Goal: Task Accomplishment & Management: Manage account settings

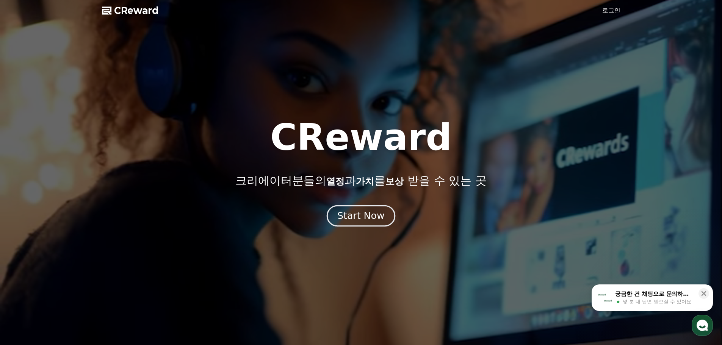
click at [358, 218] on div "Start Now" at bounding box center [360, 216] width 47 height 13
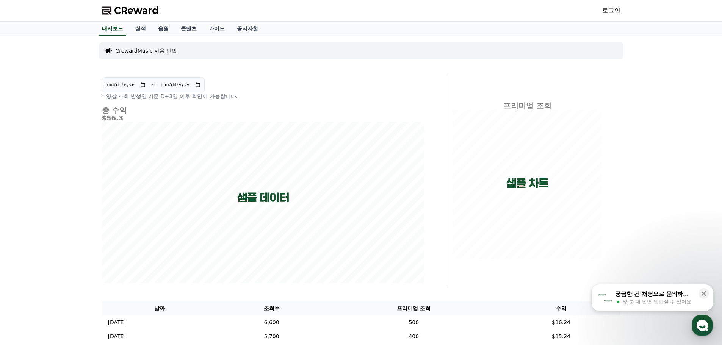
click at [611, 13] on link "로그인" at bounding box center [611, 10] width 18 height 9
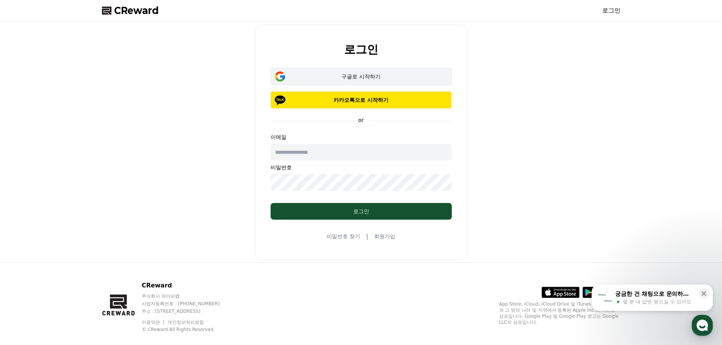
click at [368, 72] on button "구글로 시작하기" at bounding box center [361, 76] width 181 height 17
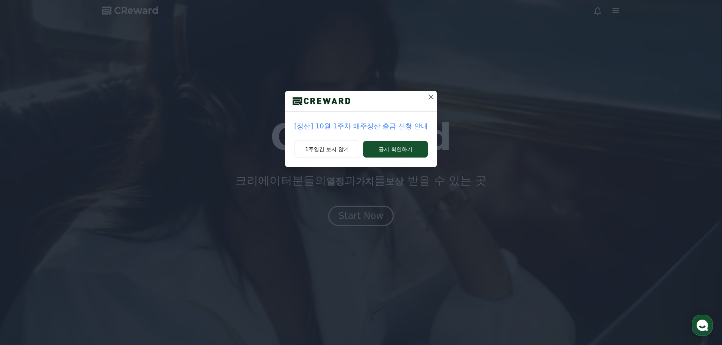
click at [431, 98] on icon at bounding box center [430, 96] width 9 height 9
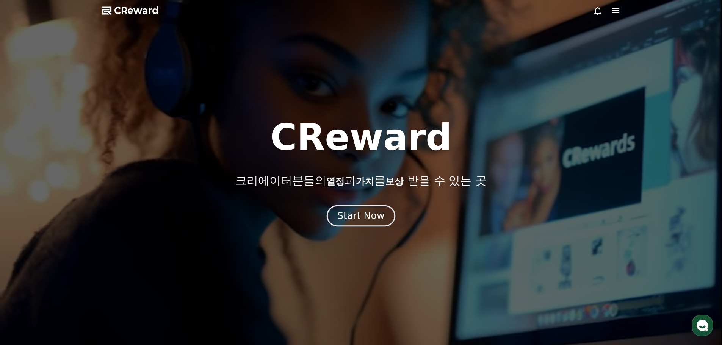
click at [372, 219] on div "Start Now" at bounding box center [360, 216] width 47 height 13
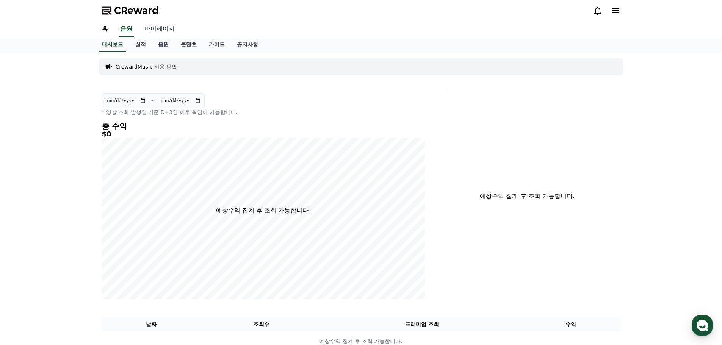
click at [152, 30] on link "마이페이지" at bounding box center [159, 29] width 42 height 16
select select "**********"
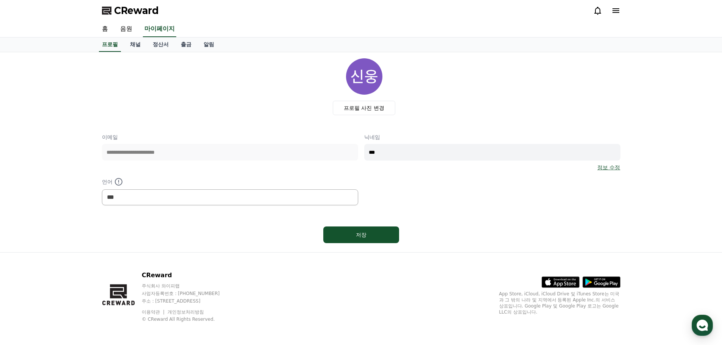
scroll to position [2, 0]
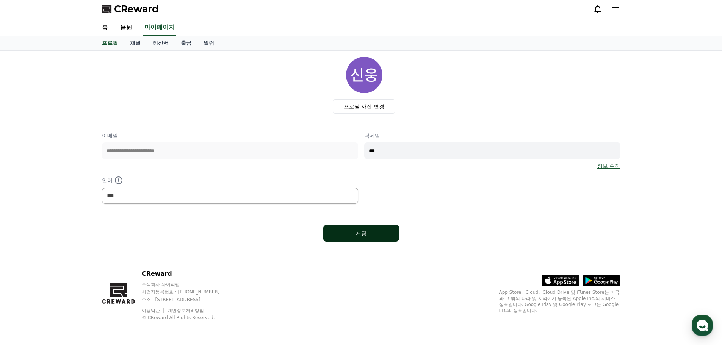
click at [353, 235] on div "저장" at bounding box center [360, 234] width 45 height 8
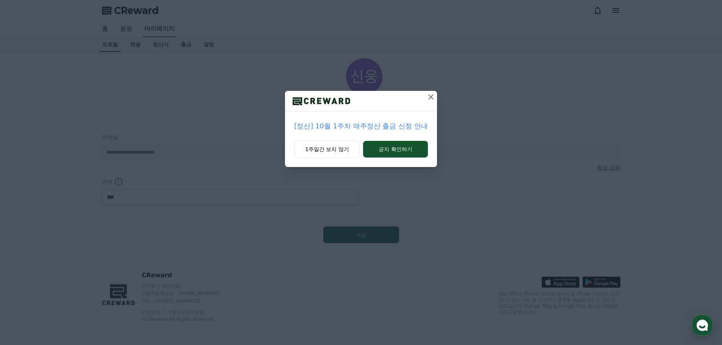
select select "**********"
click at [429, 96] on icon at bounding box center [430, 96] width 9 height 9
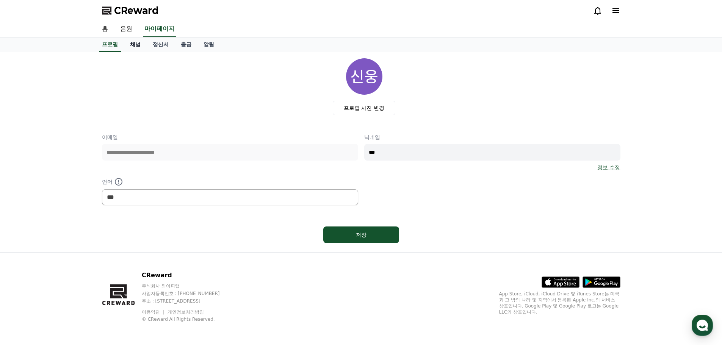
click at [139, 43] on link "채널" at bounding box center [135, 45] width 23 height 14
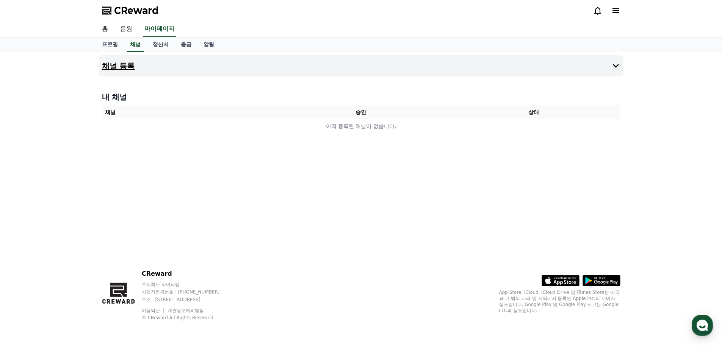
click at [614, 64] on icon at bounding box center [615, 65] width 9 height 9
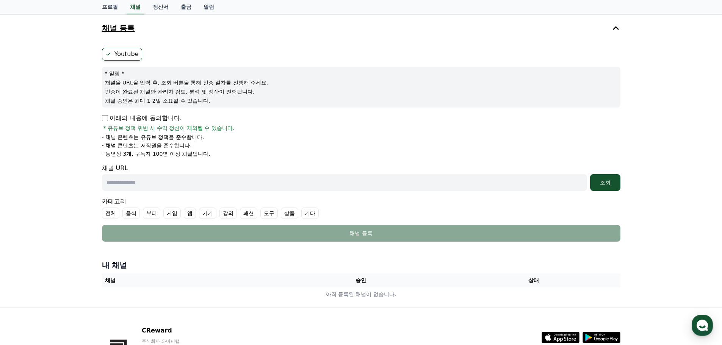
scroll to position [95, 0]
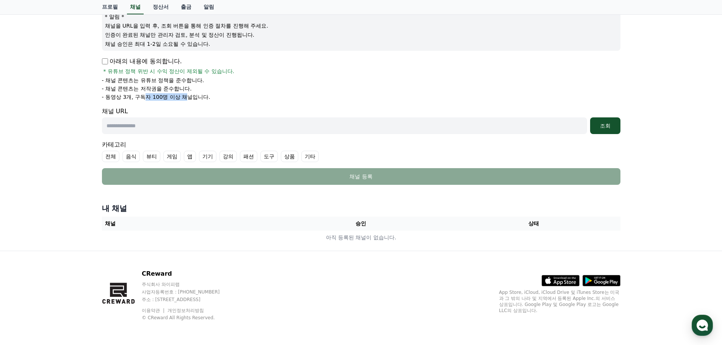
drag, startPoint x: 143, startPoint y: 97, endPoint x: 186, endPoint y: 97, distance: 43.6
click at [186, 97] on p "- 동영상 3개, 구독자 100명 이상 채널입니다." at bounding box center [156, 97] width 108 height 8
drag, startPoint x: 130, startPoint y: 83, endPoint x: 180, endPoint y: 91, distance: 50.7
click at [180, 91] on ul "- 채널 콘텐츠는 유튜브 정책을 준수합니다. - 채널 콘텐츠는 저작권을 준수합니다. - 동영상 3개, 구독자 100명 이상 채널입니다." at bounding box center [361, 89] width 518 height 24
drag, startPoint x: 147, startPoint y: 44, endPoint x: 193, endPoint y: 44, distance: 45.9
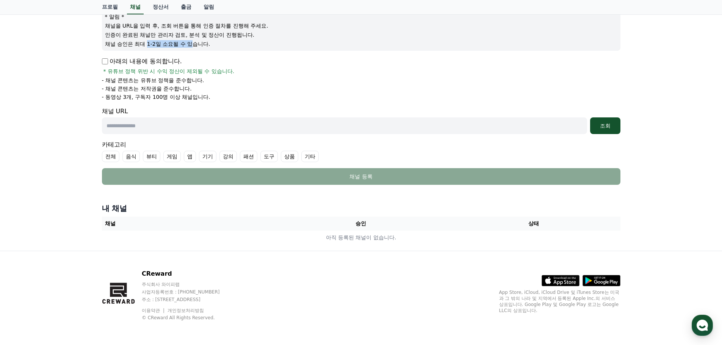
click at [193, 44] on p "채널 승인은 최대 1-2일 소요될 수 있습니다." at bounding box center [361, 44] width 512 height 8
click at [203, 97] on p "- 동영상 3개, 구독자 100명 이상 채널입니다." at bounding box center [156, 97] width 108 height 8
click at [159, 125] on input "text" at bounding box center [344, 125] width 485 height 17
paste input "**********"
type input "**********"
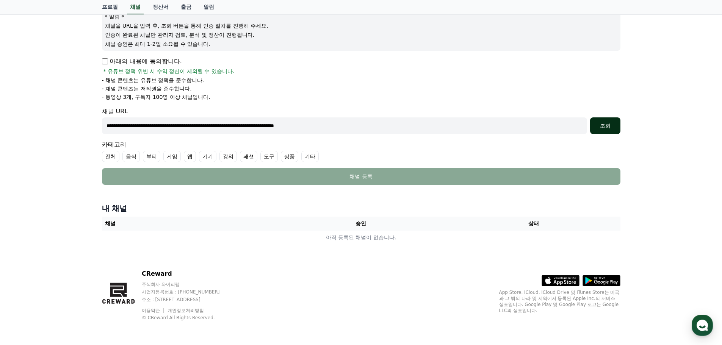
click at [612, 125] on div "조회" at bounding box center [605, 126] width 24 height 8
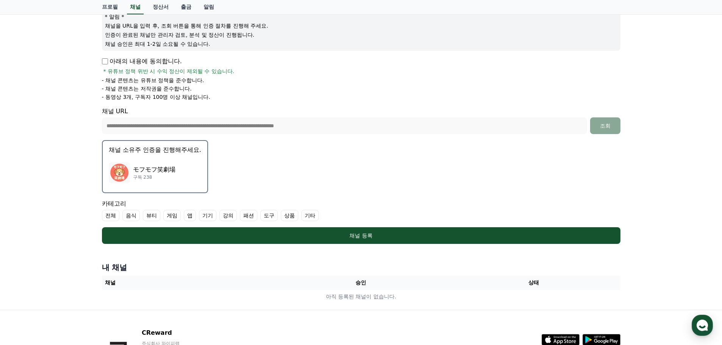
click at [146, 172] on p "モフモフ笑劇場" at bounding box center [154, 169] width 42 height 9
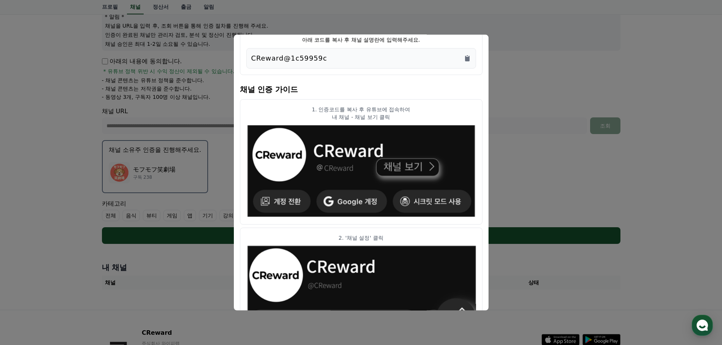
scroll to position [76, 0]
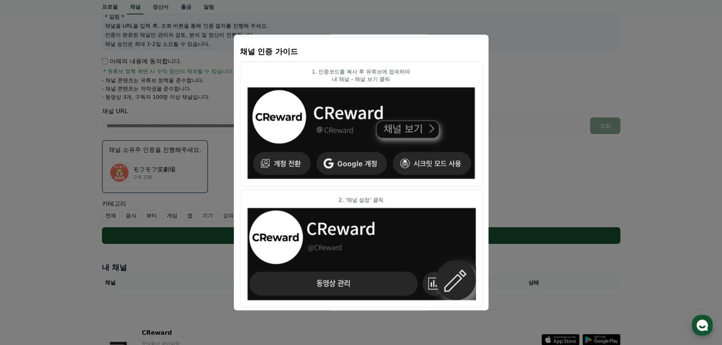
drag, startPoint x: 338, startPoint y: 74, endPoint x: 349, endPoint y: 75, distance: 10.7
click at [349, 75] on div "1. 인증코드를 복사 후 유튜브에 접속하여 내 채널 - 채널 보기 클릭" at bounding box center [361, 74] width 230 height 15
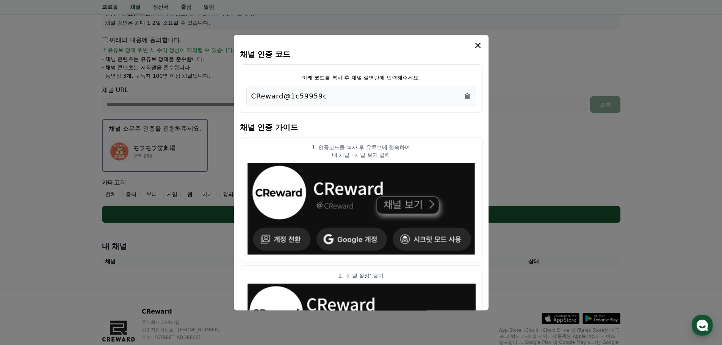
scroll to position [2, 0]
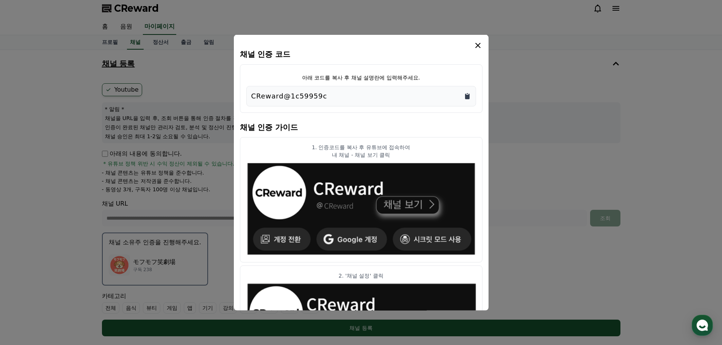
click at [469, 94] on icon "Copy to clipboard" at bounding box center [467, 96] width 5 height 6
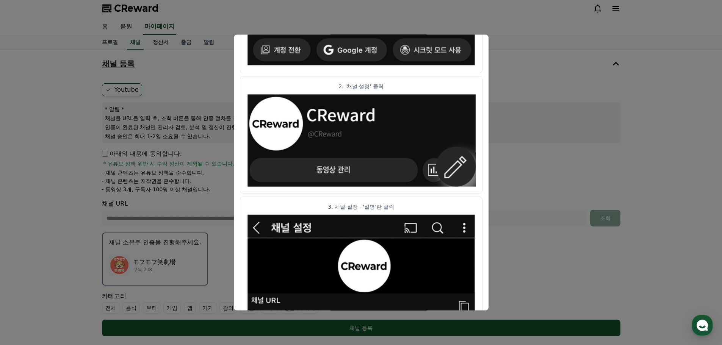
scroll to position [76, 0]
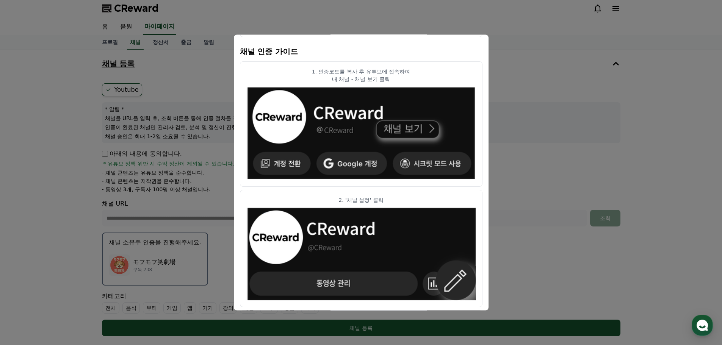
click at [432, 80] on p "내 채널 - 채널 보기 클릭" at bounding box center [361, 79] width 230 height 8
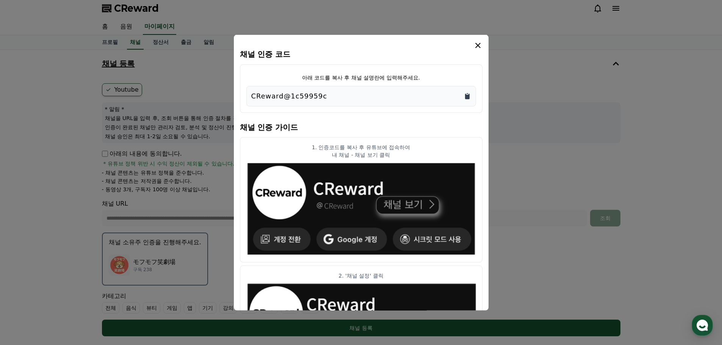
click at [468, 96] on icon "Copy to clipboard" at bounding box center [467, 96] width 5 height 6
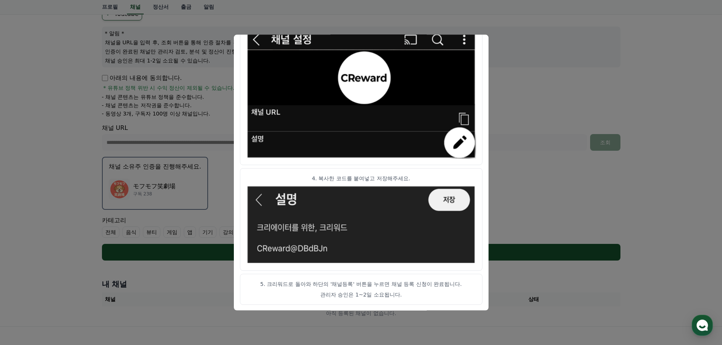
scroll to position [116, 0]
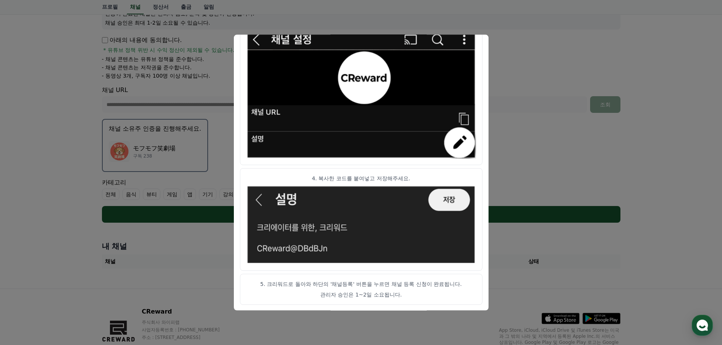
drag, startPoint x: 281, startPoint y: 284, endPoint x: 393, endPoint y: 294, distance: 112.3
click at [393, 294] on article "5. 크리워드로 돌아와 하단의 '채널등록' 버튼을 누르면 채널 등록 신청이 완료됩니다. 관리자 승인은 1~2일 소요됩니다." at bounding box center [361, 289] width 243 height 31
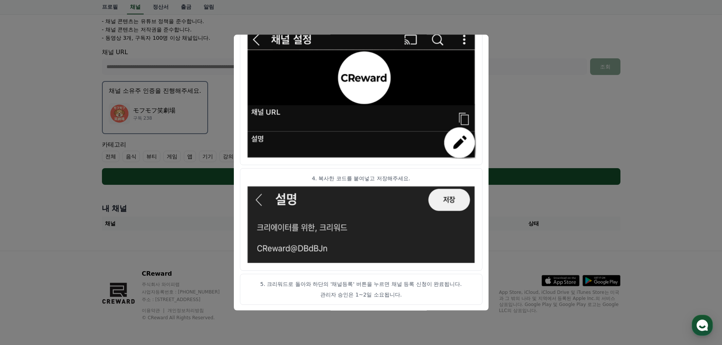
click at [568, 134] on button "close modal" at bounding box center [361, 172] width 722 height 345
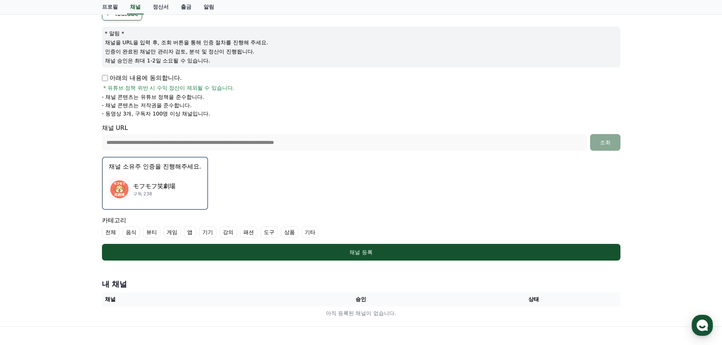
scroll to position [116, 0]
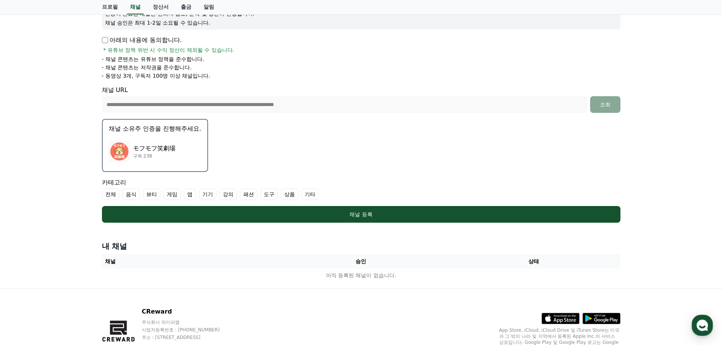
click at [164, 141] on div "モフモフ笑劇場 구독 238" at bounding box center [155, 151] width 92 height 30
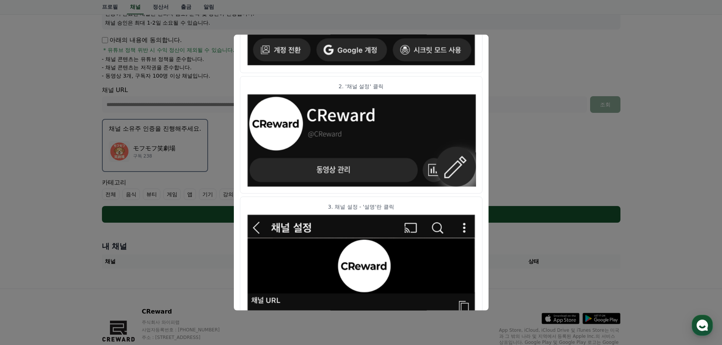
scroll to position [378, 0]
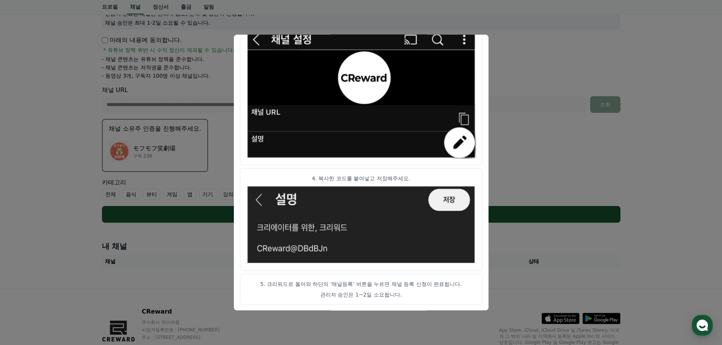
drag, startPoint x: 348, startPoint y: 178, endPoint x: 389, endPoint y: 178, distance: 40.6
click at [389, 178] on p "4. 복사한 코드를 붙여넣고 저장해주세요." at bounding box center [361, 179] width 230 height 8
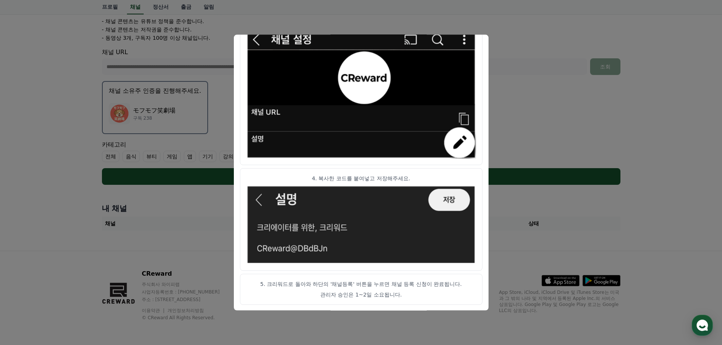
drag, startPoint x: 314, startPoint y: 283, endPoint x: 390, endPoint y: 300, distance: 78.1
click at [390, 300] on article "5. 크리워드로 돌아와 하단의 '채널등록' 버튼을 누르면 채널 등록 신청이 완료됩니다. 관리자 승인은 1~2일 소요됩니다." at bounding box center [361, 289] width 243 height 31
click at [516, 57] on button "close modal" at bounding box center [361, 172] width 722 height 345
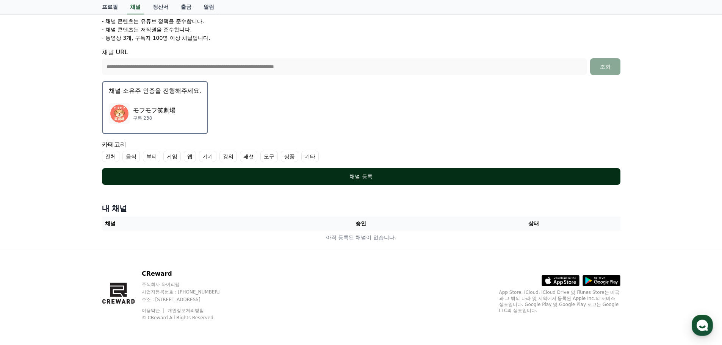
click at [363, 172] on button "채널 등록" at bounding box center [361, 176] width 518 height 17
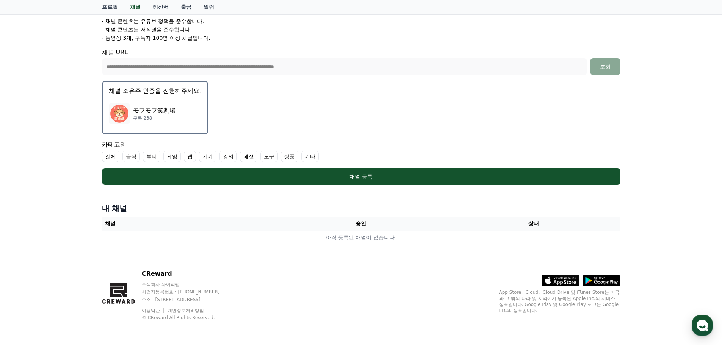
click at [316, 159] on label "기타" at bounding box center [309, 156] width 17 height 11
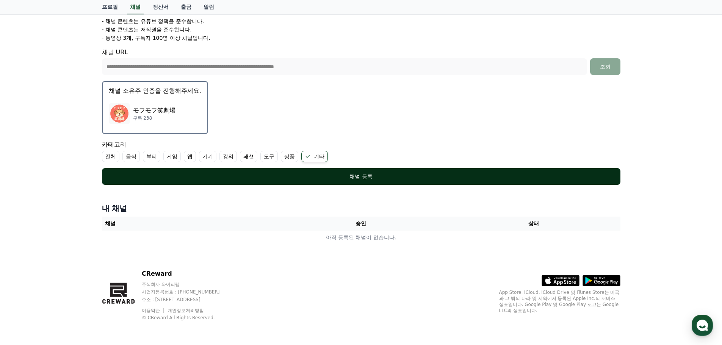
click at [365, 179] on div "채널 등록" at bounding box center [361, 177] width 488 height 8
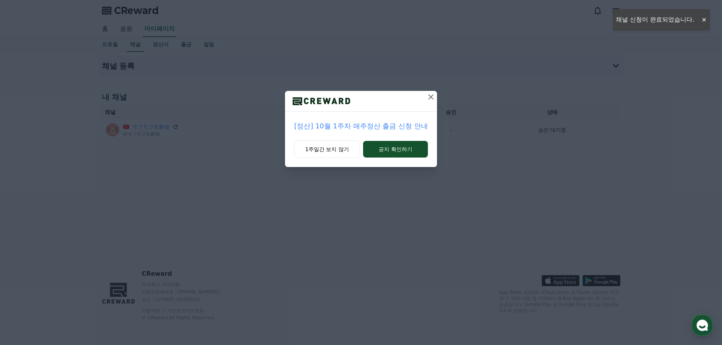
click at [431, 96] on icon at bounding box center [430, 96] width 5 height 5
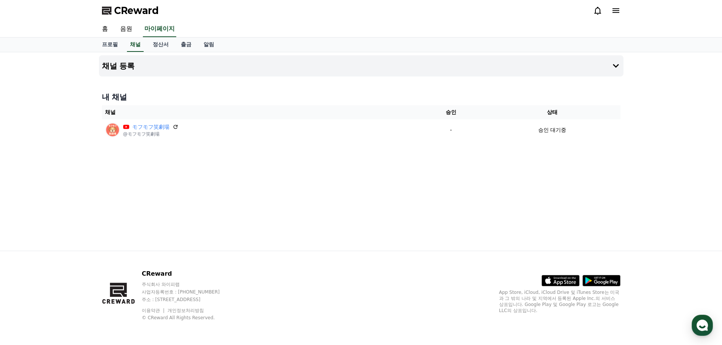
click at [279, 224] on div "채널 등록 내 채널 채널 승인 상태 モフモフ笑劇場 @モフモフ笑劇場 - 승인 대기중" at bounding box center [361, 151] width 531 height 199
click at [108, 47] on link "프로필" at bounding box center [110, 45] width 28 height 14
select select "**********"
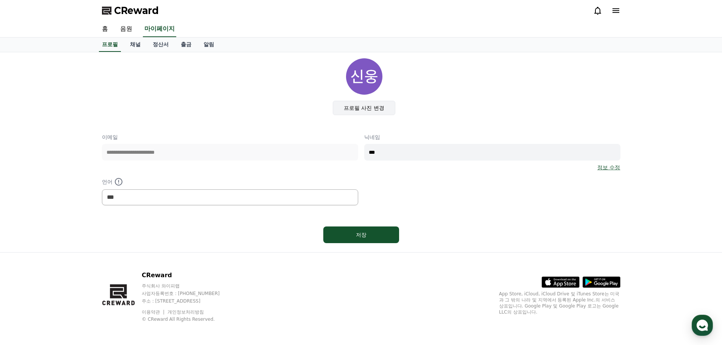
click at [368, 107] on label "프로필 사진 변경" at bounding box center [364, 108] width 63 height 14
click at [0, 0] on input "프로필 사진 변경" at bounding box center [0, 0] width 0 height 0
click at [127, 31] on link "음원" at bounding box center [126, 29] width 24 height 16
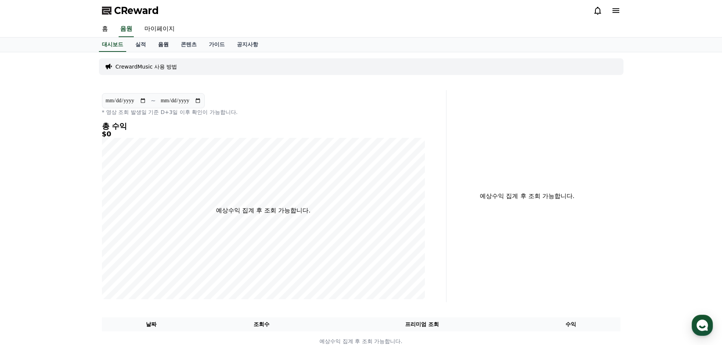
click at [162, 45] on link "음원" at bounding box center [163, 45] width 23 height 14
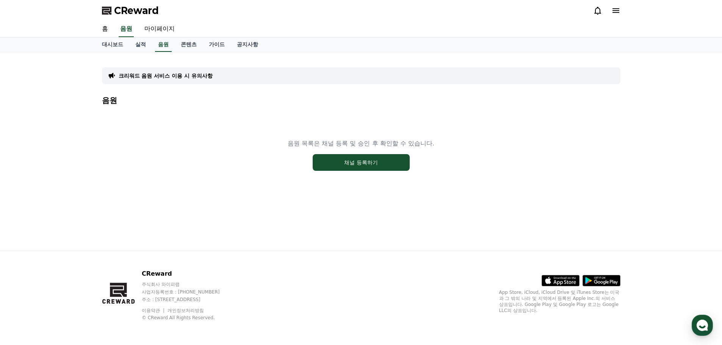
drag, startPoint x: 326, startPoint y: 144, endPoint x: 436, endPoint y: 142, distance: 109.9
click at [436, 142] on div "음원 목록은 채널 등록 및 승인 후 확인할 수 있습니다. 채널 등록하기" at bounding box center [361, 155] width 518 height 95
click at [227, 172] on div "음원 목록은 채널 등록 및 승인 후 확인할 수 있습니다. 채널 등록하기" at bounding box center [361, 155] width 518 height 95
click at [367, 160] on button "채널 등록하기" at bounding box center [361, 162] width 97 height 17
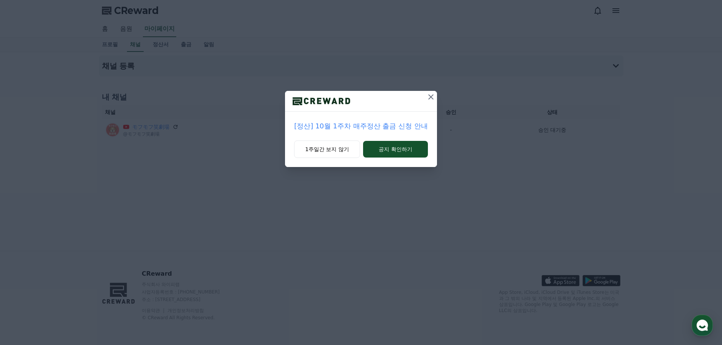
click at [433, 98] on icon at bounding box center [430, 96] width 9 height 9
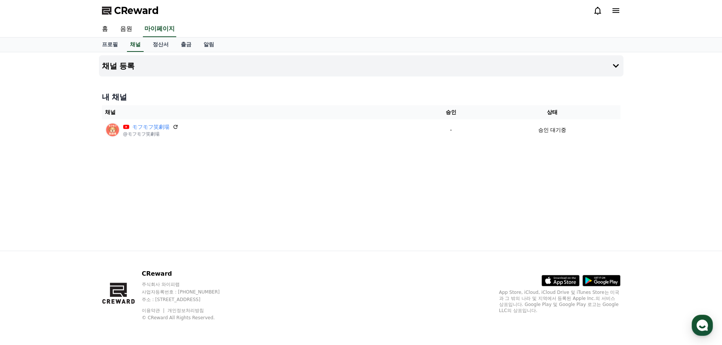
click at [221, 160] on div "채널 등록 내 채널 채널 승인 상태 モフモフ笑劇場 @モフモフ笑劇場 - 승인 대기중" at bounding box center [361, 151] width 531 height 199
click at [183, 45] on link "출금" at bounding box center [186, 45] width 23 height 14
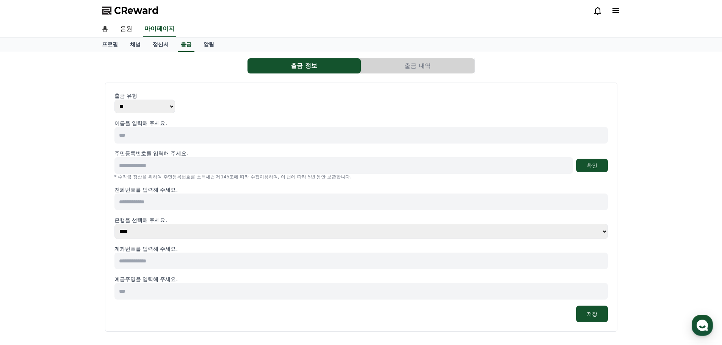
click at [163, 105] on select "** ***" at bounding box center [144, 107] width 61 height 14
click at [164, 105] on select "** ***" at bounding box center [144, 107] width 61 height 14
click at [150, 137] on input at bounding box center [360, 135] width 493 height 17
type input "*"
type input "***"
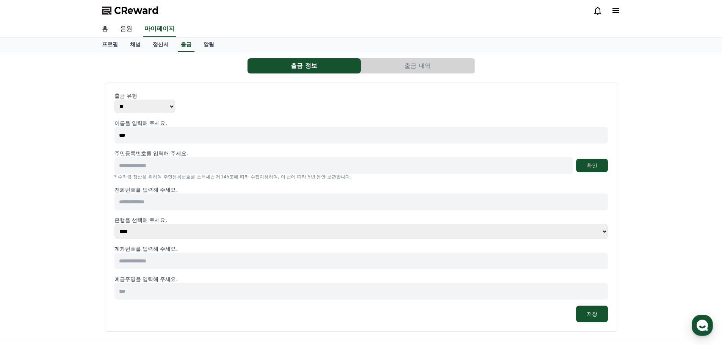
click at [217, 166] on input at bounding box center [343, 165] width 459 height 17
type input "**********"
drag, startPoint x: 204, startPoint y: 179, endPoint x: 329, endPoint y: 175, distance: 125.1
click at [329, 175] on p "* 수익금 정산을 위하여 주민등록번호를 소득세법 제145조에 따라 수집이용하며, 이 법에 따라 5년 동안 보관합니다." at bounding box center [360, 177] width 493 height 6
click at [589, 166] on button "확인" at bounding box center [592, 166] width 32 height 14
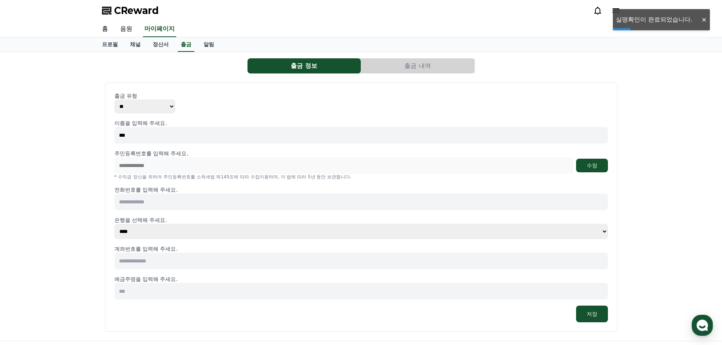
click at [164, 205] on input at bounding box center [360, 202] width 493 height 17
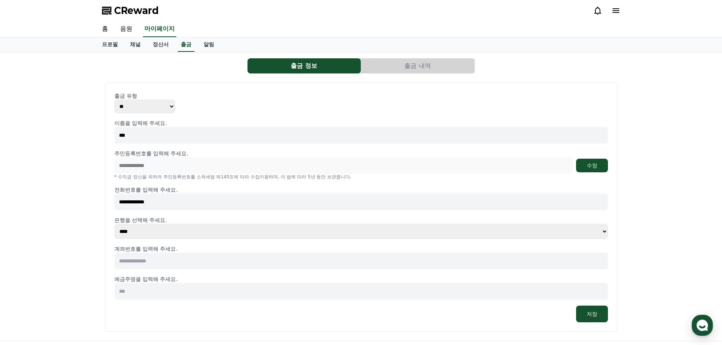
type input "**********"
click at [176, 227] on select "**** **** **** **** **** **** **** ** ** ** ** **** *** **** **** *****" at bounding box center [360, 231] width 493 height 15
click at [158, 257] on input at bounding box center [360, 261] width 493 height 17
type input "**********"
click at [215, 294] on input at bounding box center [360, 291] width 493 height 17
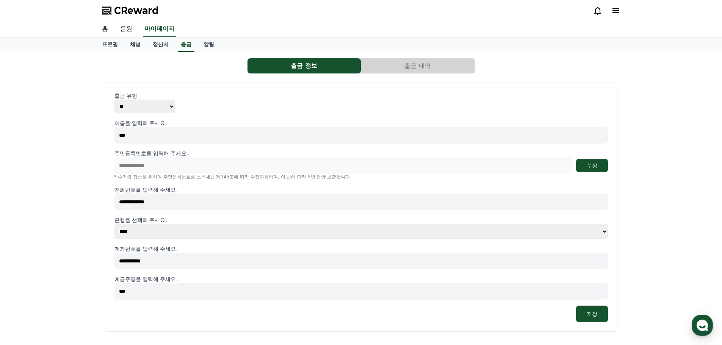
scroll to position [38, 0]
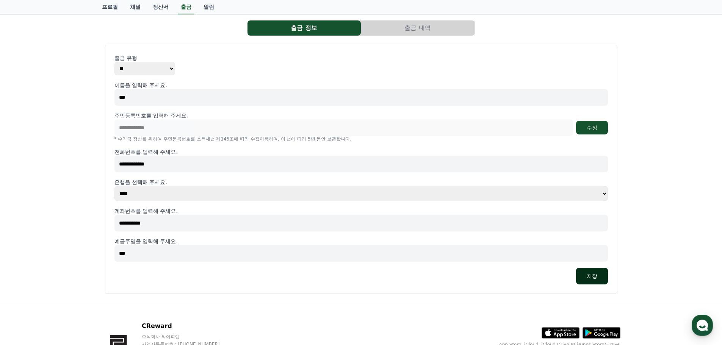
type input "***"
click at [601, 277] on button "저장" at bounding box center [592, 276] width 32 height 17
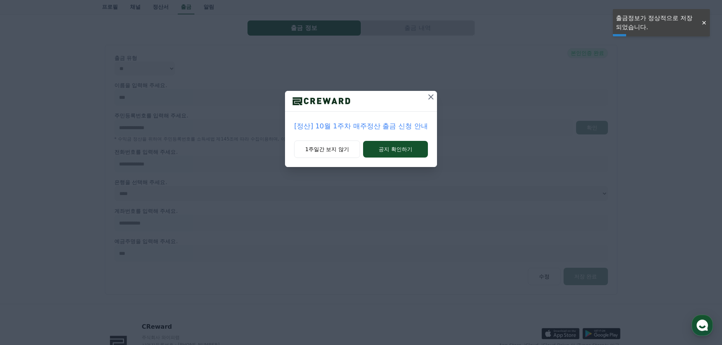
drag, startPoint x: 431, startPoint y: 95, endPoint x: 415, endPoint y: 95, distance: 16.3
click at [431, 95] on icon at bounding box center [430, 96] width 9 height 9
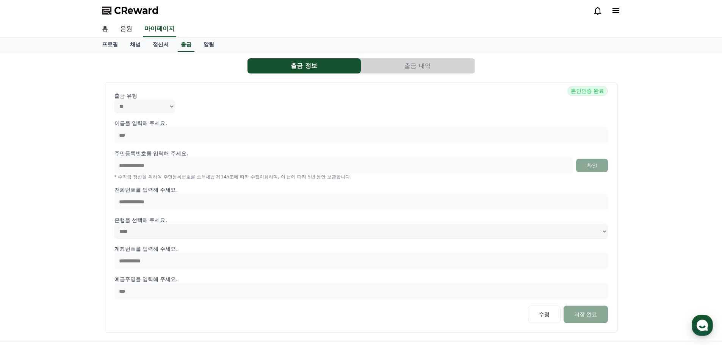
click at [420, 70] on button "출금 내역" at bounding box center [417, 65] width 113 height 15
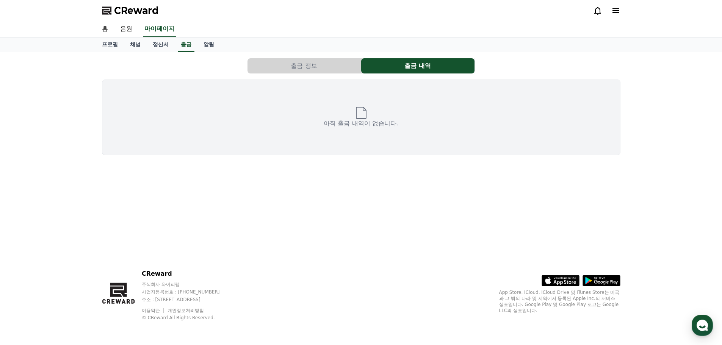
click at [333, 69] on button "출금 정보" at bounding box center [303, 65] width 113 height 15
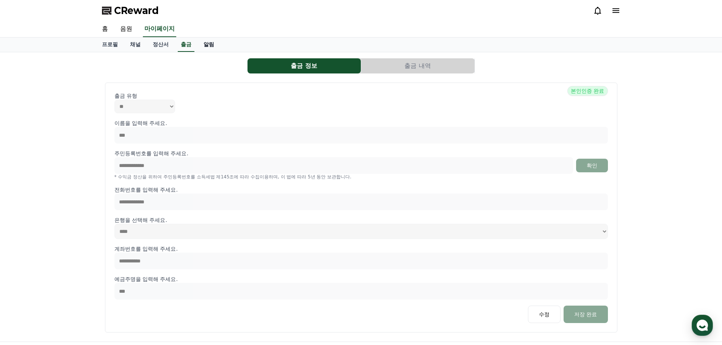
click at [213, 43] on link "알림" at bounding box center [208, 45] width 23 height 14
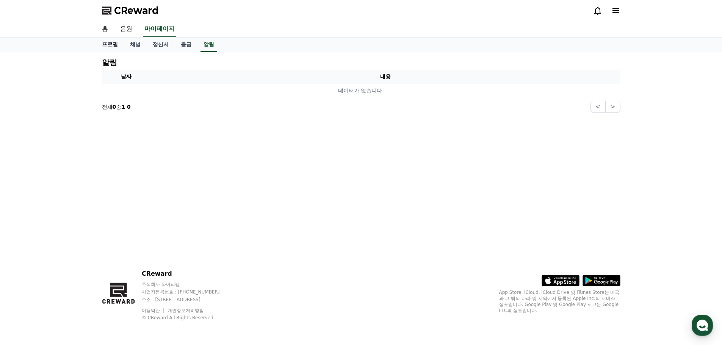
click at [111, 46] on link "프로필" at bounding box center [110, 45] width 28 height 14
select select "**********"
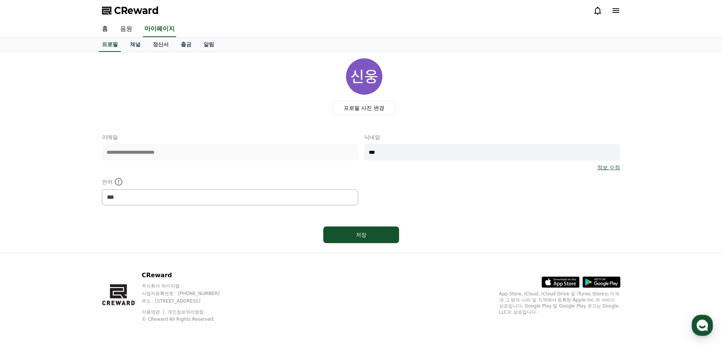
click at [127, 27] on link "음원" at bounding box center [126, 29] width 24 height 16
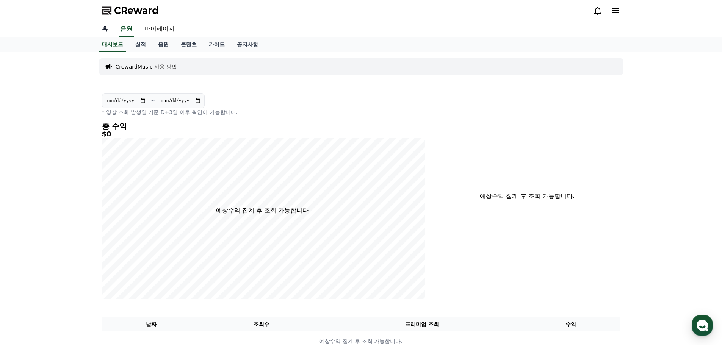
click at [105, 31] on link "홈" at bounding box center [105, 29] width 18 height 16
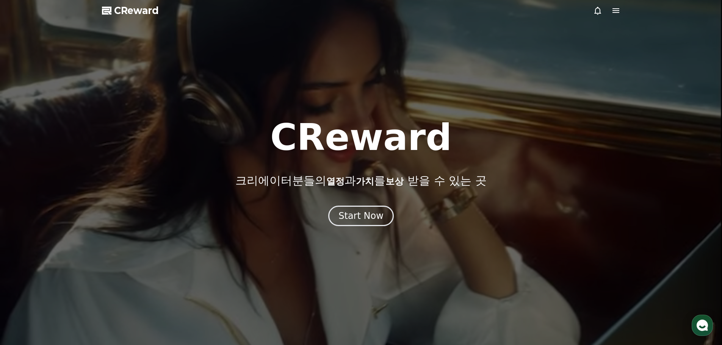
click at [614, 13] on icon at bounding box center [615, 10] width 7 height 5
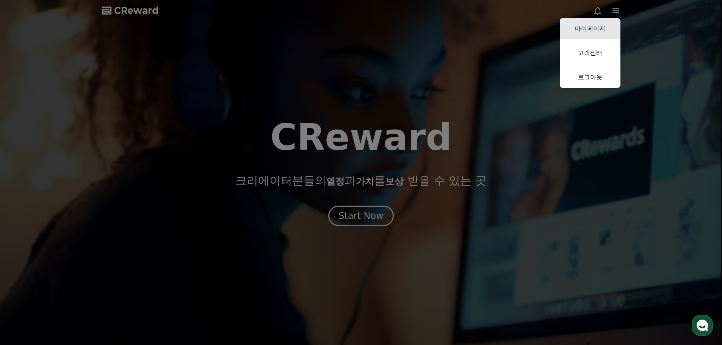
click at [588, 32] on link "마이페이지" at bounding box center [590, 28] width 61 height 21
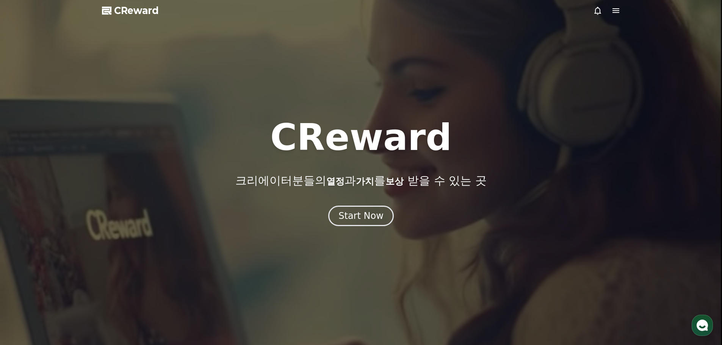
select select "**********"
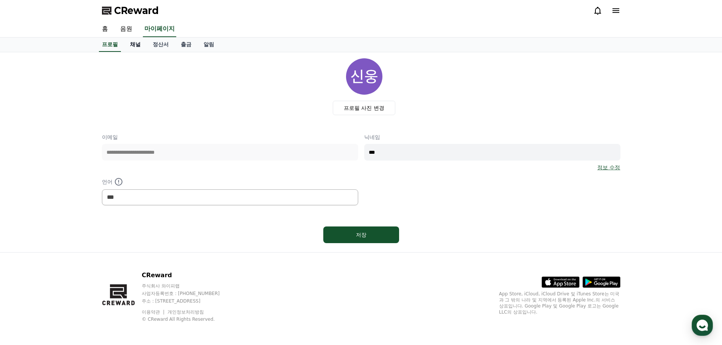
click at [132, 46] on link "채널" at bounding box center [135, 45] width 23 height 14
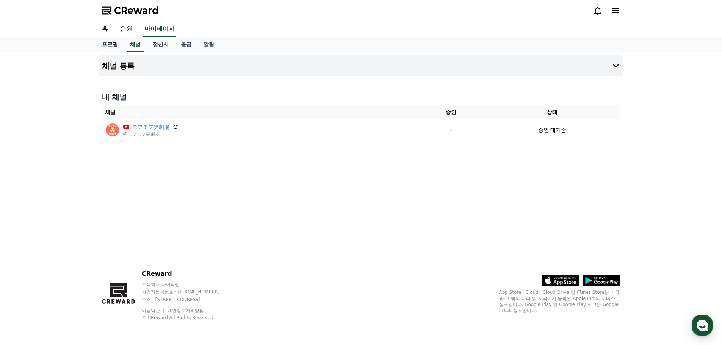
click at [114, 44] on link "프로필" at bounding box center [110, 45] width 28 height 14
select select "**********"
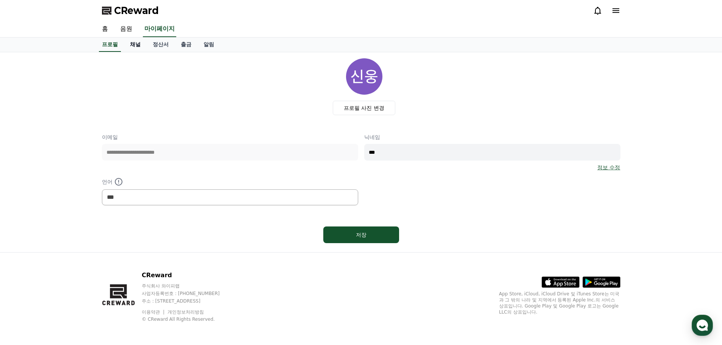
click at [136, 46] on link "채널" at bounding box center [135, 45] width 23 height 14
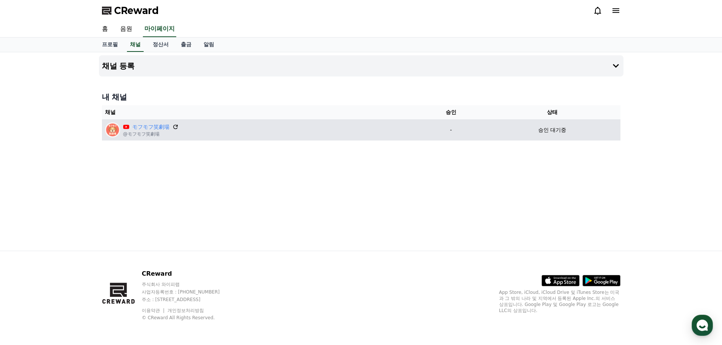
click at [177, 125] on icon at bounding box center [175, 127] width 7 height 7
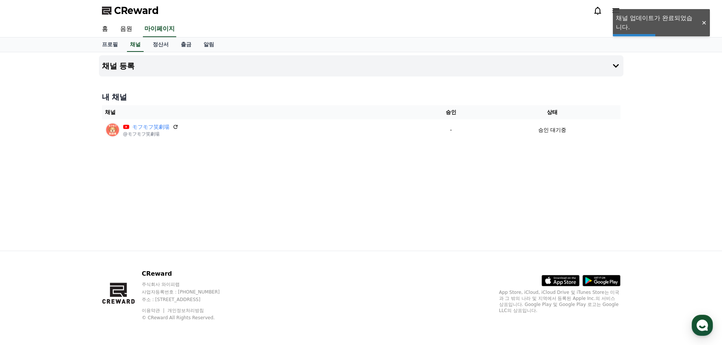
click at [441, 191] on div "채널 등록 내 채널 채널 승인 상태 モフモフ笑劇場 @モフモフ笑劇場 - 승인 대기중" at bounding box center [361, 151] width 531 height 199
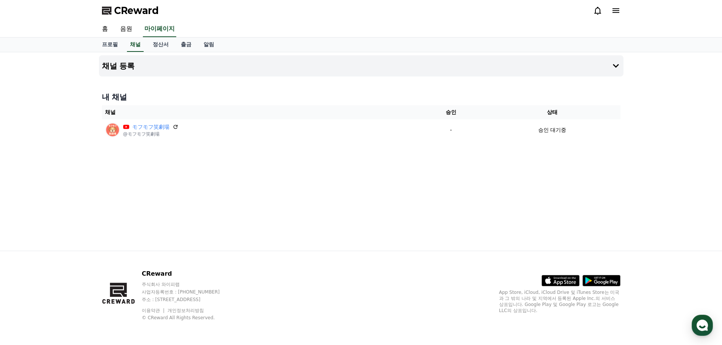
click at [477, 194] on div "채널 등록 내 채널 채널 승인 상태 モフモフ笑劇場 @モフモフ笑劇場 - 승인 대기중" at bounding box center [361, 151] width 531 height 199
click at [160, 43] on link "정산서" at bounding box center [161, 45] width 28 height 14
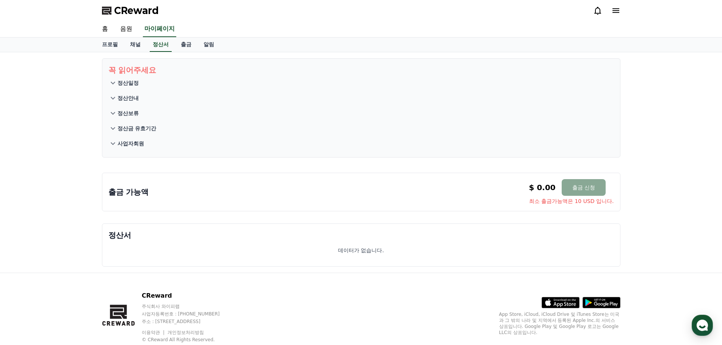
click at [116, 83] on icon at bounding box center [112, 82] width 9 height 9
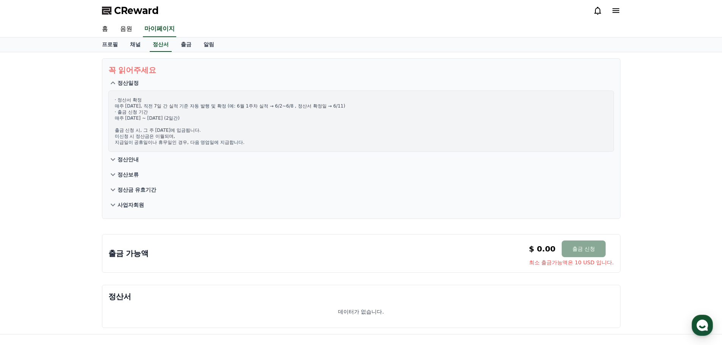
click at [138, 160] on p "정산안내" at bounding box center [127, 160] width 21 height 8
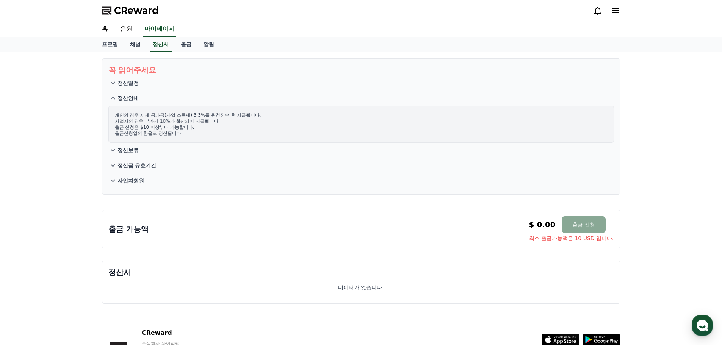
click at [114, 150] on icon at bounding box center [113, 150] width 5 height 3
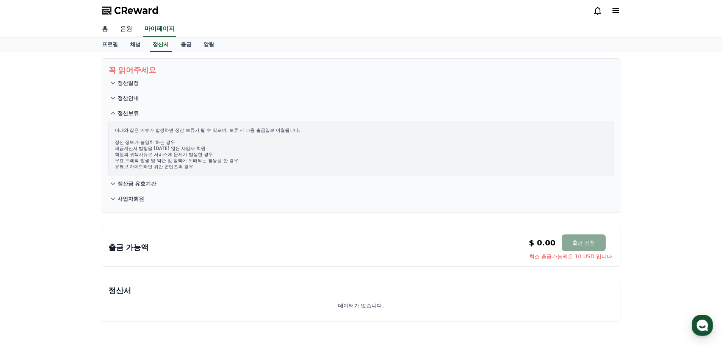
drag, startPoint x: 135, startPoint y: 130, endPoint x: 195, endPoint y: 170, distance: 72.3
click at [195, 170] on div "아래와 같은 이슈가 발생하면 정산 보류가 될 수 있으며, 보류 시 다음 출금일로 이월됩니다. 정산 정보가 불일치 하는 경우 세금계산서 발행을 …" at bounding box center [361, 148] width 506 height 55
click at [155, 168] on p "아래와 같은 이슈가 발생하면 정산 보류가 될 수 있으며, 보류 시 다음 출금일로 이월됩니다. 정산 정보가 불일치 하는 경우 세금계산서 발행을 …" at bounding box center [361, 148] width 493 height 42
click at [126, 185] on p "정산금 유효기간" at bounding box center [136, 184] width 39 height 8
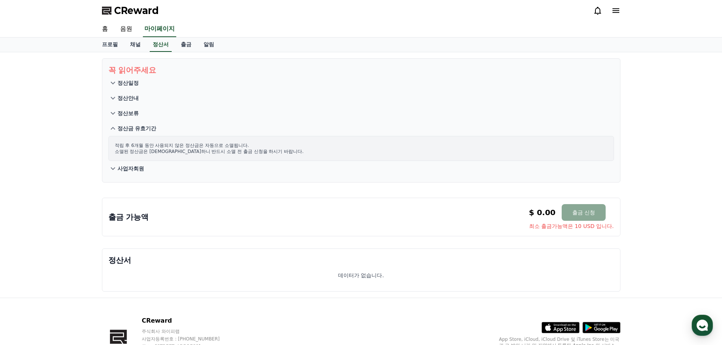
drag, startPoint x: 136, startPoint y: 144, endPoint x: 218, endPoint y: 149, distance: 82.7
click at [218, 149] on p "적립 후 6개월 동안 사용되지 않은 정산금은 자동으로 소멸됩니다. 소멸된 정산금은 복구 불가하니 반드시 소멸 전 출금 신청을 하시기 바랍니다." at bounding box center [361, 149] width 493 height 12
click at [133, 171] on p "사업자회원" at bounding box center [130, 169] width 27 height 8
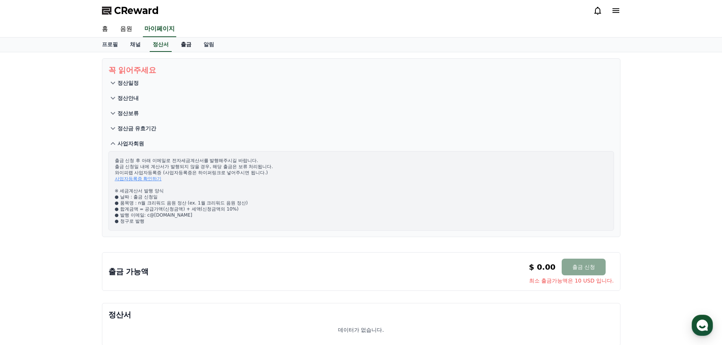
click at [188, 44] on link "출금" at bounding box center [186, 45] width 23 height 14
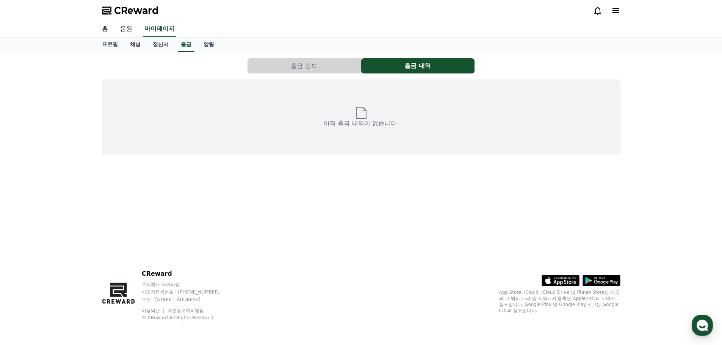
click at [327, 66] on button "출금 정보" at bounding box center [303, 65] width 113 height 15
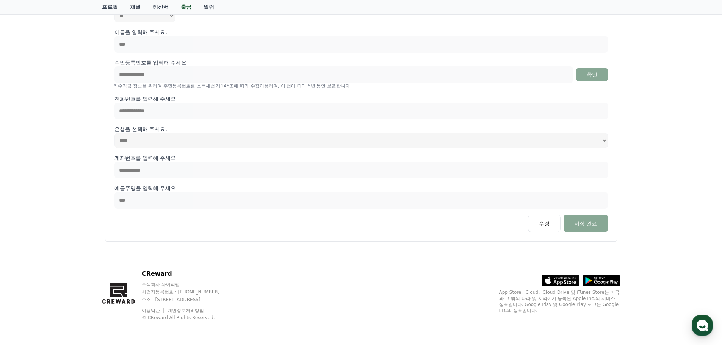
scroll to position [53, 0]
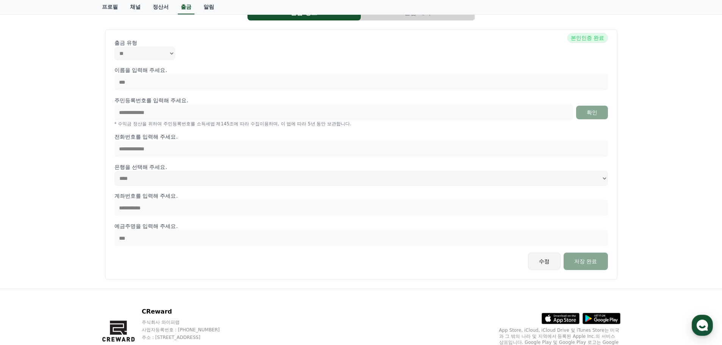
click at [543, 259] on button "수정" at bounding box center [544, 261] width 33 height 17
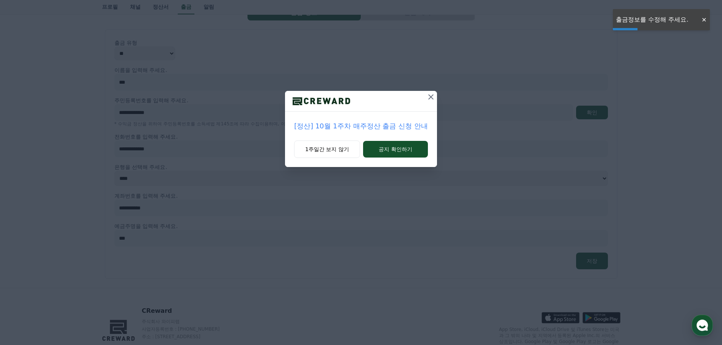
click at [430, 98] on icon at bounding box center [430, 96] width 5 height 5
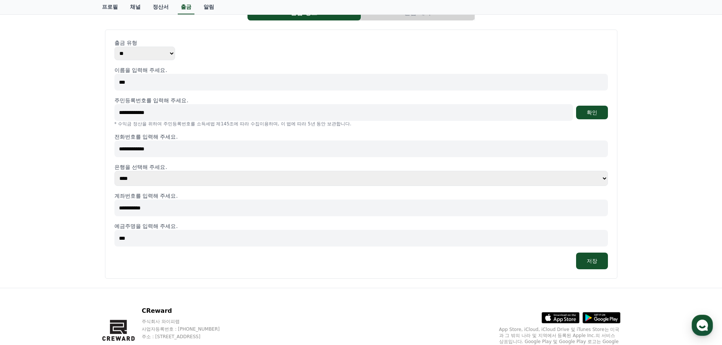
click at [164, 180] on select "**** **** **** **** **** **** **** ** ** ** ** **** *** **** **** *****" at bounding box center [360, 178] width 493 height 15
select select "********"
click at [114, 171] on select "**** **** **** **** **** **** **** ** ** ** ** **** *** **** **** *****" at bounding box center [360, 178] width 493 height 15
drag, startPoint x: 158, startPoint y: 207, endPoint x: 107, endPoint y: 207, distance: 50.8
click at [107, 207] on div "**********" at bounding box center [361, 154] width 512 height 249
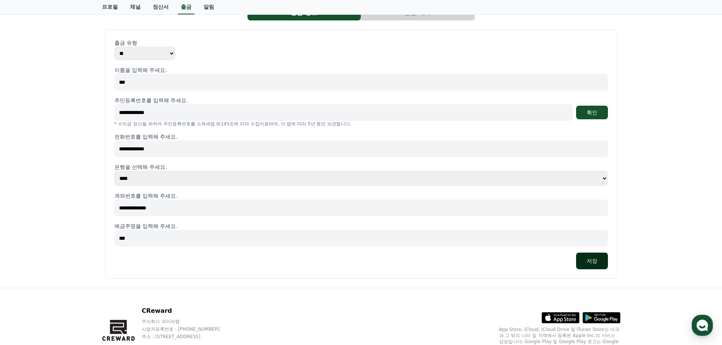
type input "**********"
click at [590, 261] on button "저장" at bounding box center [592, 261] width 32 height 17
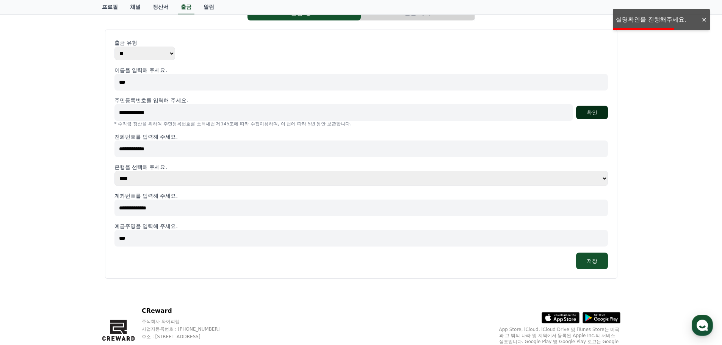
click at [594, 111] on button "확인" at bounding box center [592, 113] width 32 height 14
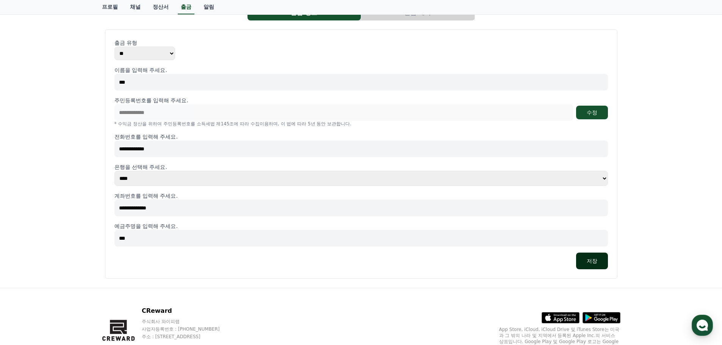
click at [596, 260] on button "저장" at bounding box center [592, 261] width 32 height 17
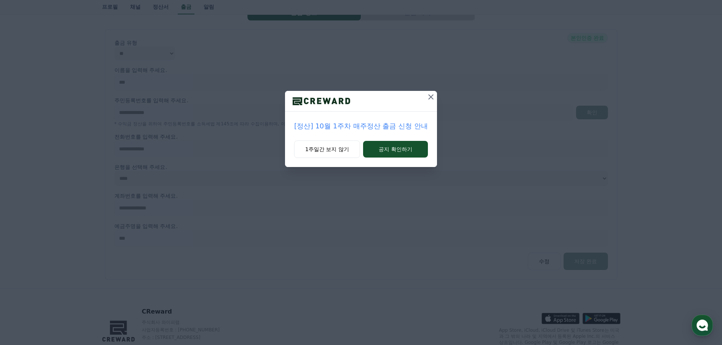
click at [431, 97] on icon at bounding box center [430, 96] width 5 height 5
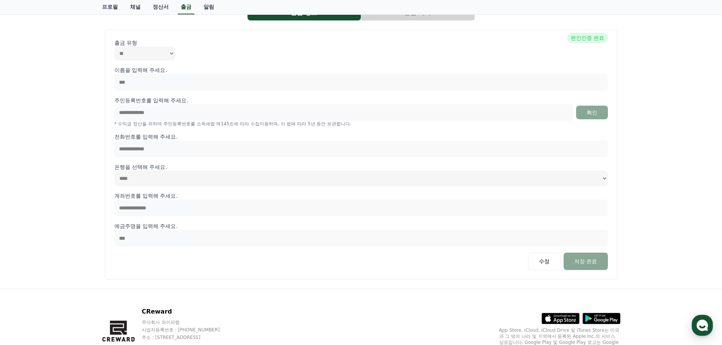
click at [646, 222] on div "**********" at bounding box center [361, 144] width 722 height 290
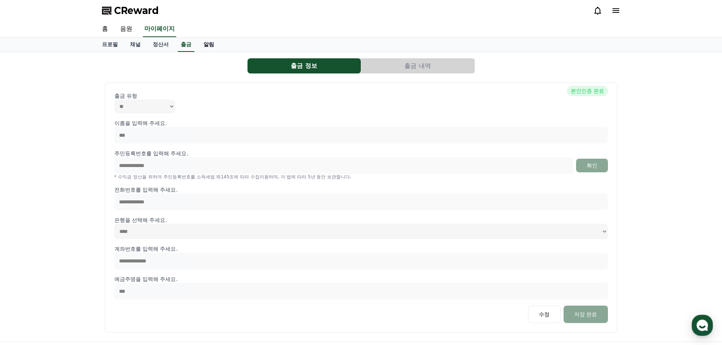
click at [211, 42] on link "알림" at bounding box center [208, 45] width 23 height 14
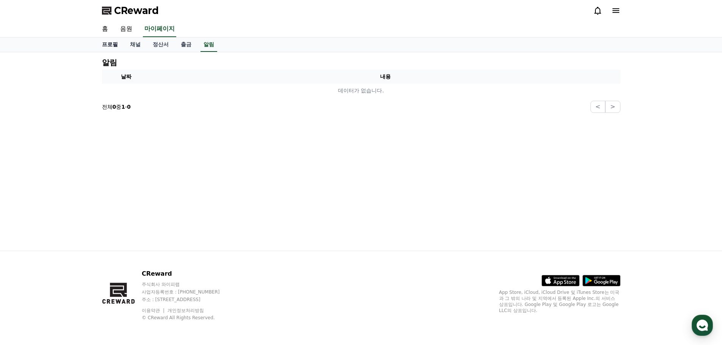
click at [113, 46] on link "프로필" at bounding box center [110, 45] width 28 height 14
select select "**********"
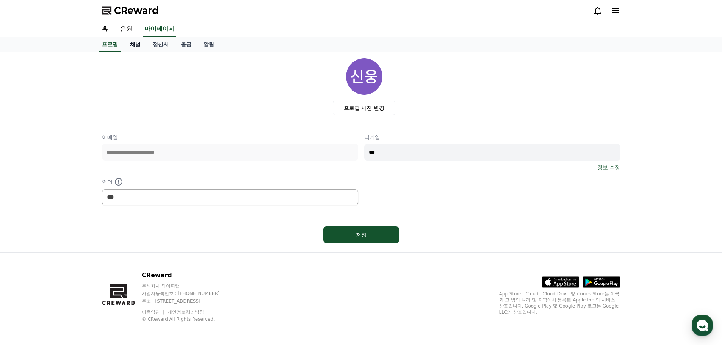
click at [132, 45] on link "채널" at bounding box center [135, 45] width 23 height 14
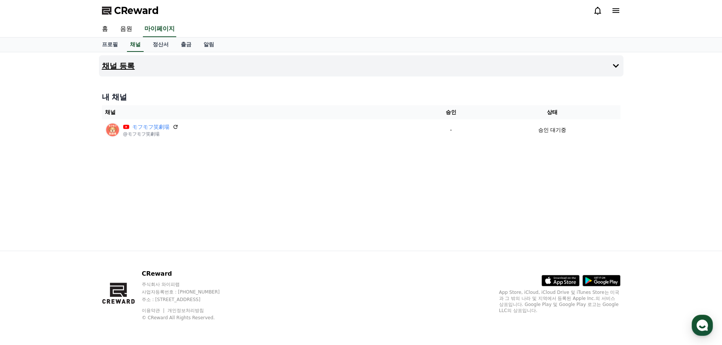
click at [613, 66] on icon at bounding box center [615, 65] width 9 height 9
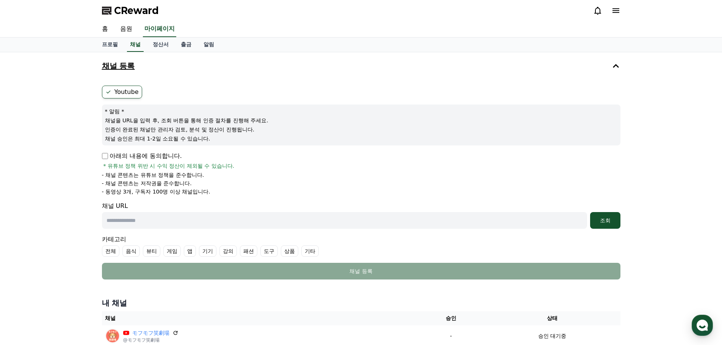
drag, startPoint x: 131, startPoint y: 119, endPoint x: 261, endPoint y: 129, distance: 130.8
click at [261, 129] on div "* 알림 * 채널을 URL을 입력 후, 조회 버튼을 통해 인증 절차를 진행해 주세요. 인증이 완료된 채널만 관리자 검토, 분석 및 정산이 진행…" at bounding box center [361, 125] width 518 height 41
click at [125, 138] on p "채널 승인은 최대 1-2일 소요될 수 있습니다." at bounding box center [361, 139] width 512 height 8
drag, startPoint x: 108, startPoint y: 138, endPoint x: 217, endPoint y: 140, distance: 109.2
click at [217, 140] on p "채널 승인은 최대 1-2일 소요될 수 있습니다." at bounding box center [361, 139] width 512 height 8
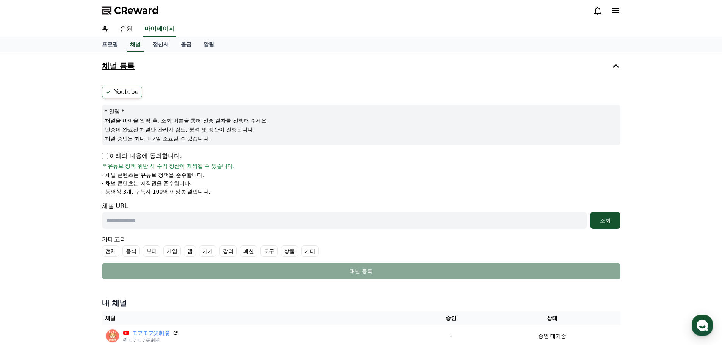
click at [174, 141] on p "채널 승인은 최대 1-2일 소요될 수 있습니다." at bounding box center [361, 139] width 512 height 8
drag, startPoint x: 106, startPoint y: 139, endPoint x: 225, endPoint y: 139, distance: 119.4
click at [225, 139] on p "채널 승인은 최대 1-2일 소요될 수 있습니다." at bounding box center [361, 139] width 512 height 8
click at [298, 190] on li "- 동영상 3개, 구독자 100명 이상 채널입니다." at bounding box center [361, 192] width 518 height 8
click at [142, 46] on link "채널" at bounding box center [135, 45] width 17 height 14
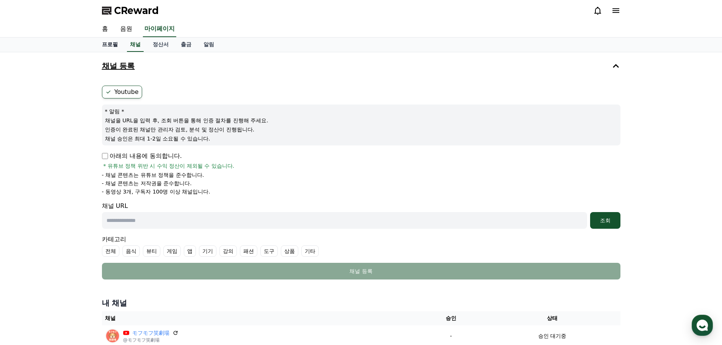
click at [108, 46] on link "프로필" at bounding box center [110, 45] width 28 height 14
select select "**********"
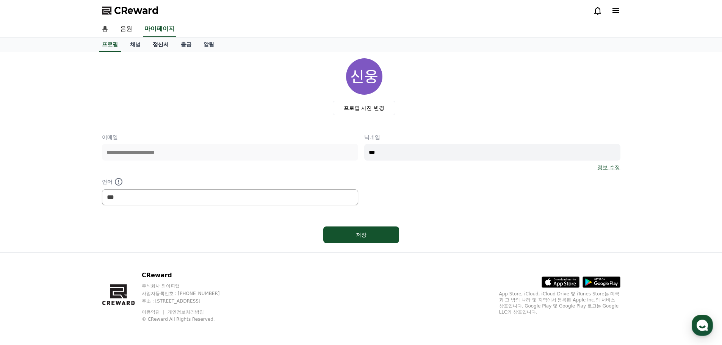
click at [165, 44] on link "정산서" at bounding box center [161, 45] width 28 height 14
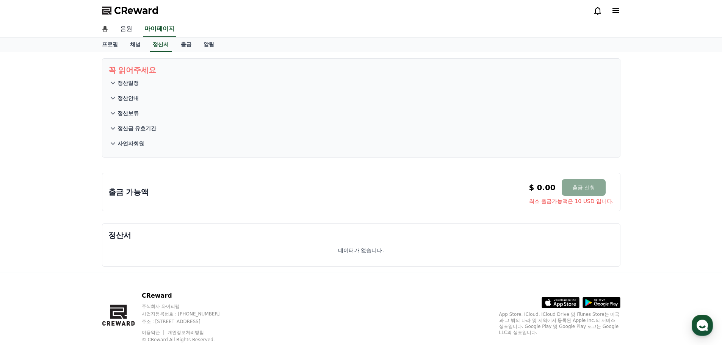
click at [125, 30] on link "음원" at bounding box center [126, 29] width 24 height 16
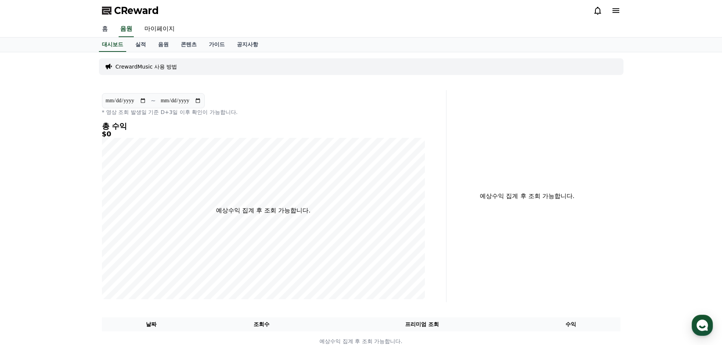
click at [110, 30] on link "홈" at bounding box center [105, 29] width 18 height 16
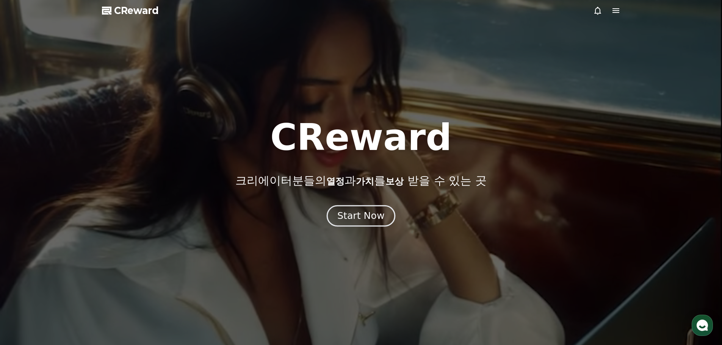
click at [375, 212] on div "Start Now" at bounding box center [360, 216] width 47 height 13
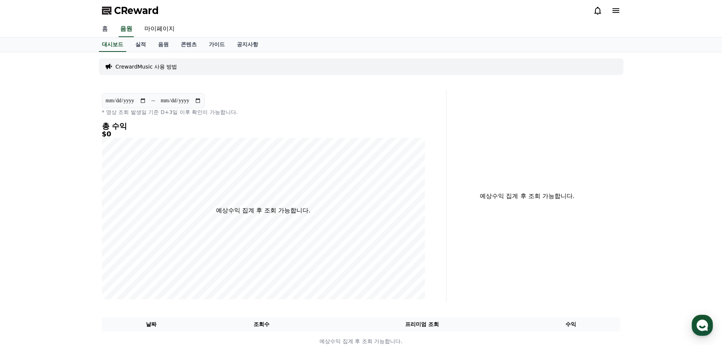
click at [108, 30] on link "홈" at bounding box center [105, 29] width 18 height 16
